Goal: Navigation & Orientation: Understand site structure

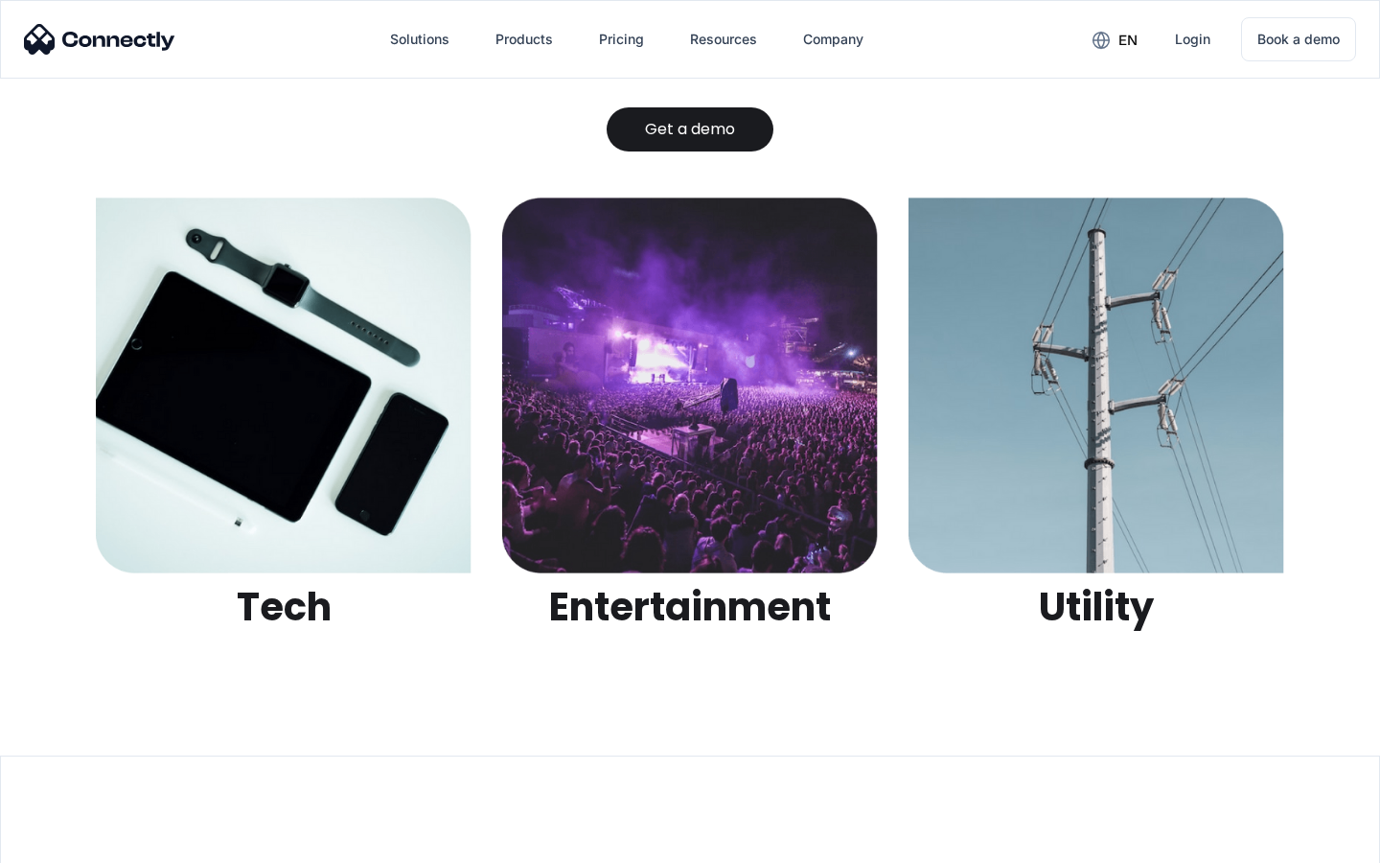
scroll to position [6048, 0]
